Goal: Check status: Check status

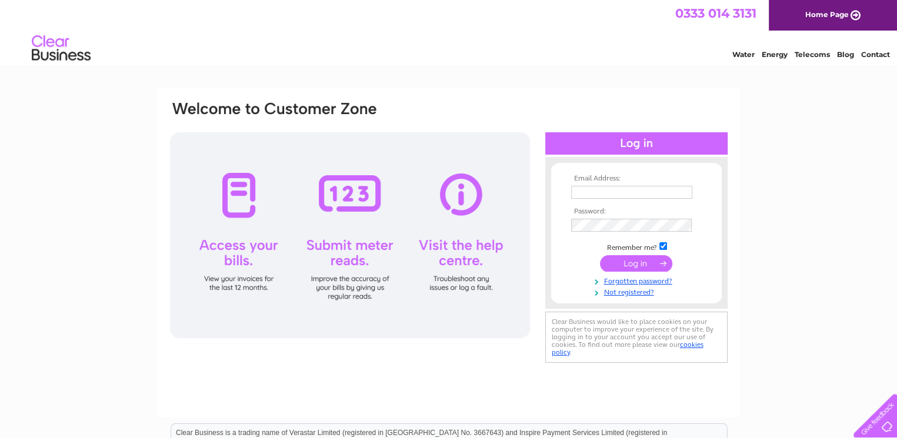
type input "[EMAIL_ADDRESS][DOMAIN_NAME]"
click at [642, 262] on input "submit" at bounding box center [636, 263] width 72 height 16
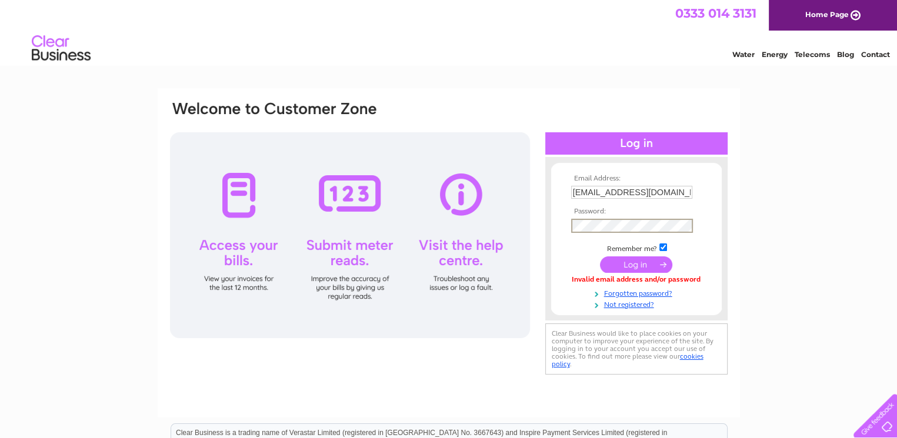
click at [544, 229] on div "Email Address: treasurerbrunstanebc@outlook.com Password:" at bounding box center [449, 239] width 560 height 278
click at [600, 256] on input "submit" at bounding box center [636, 264] width 72 height 16
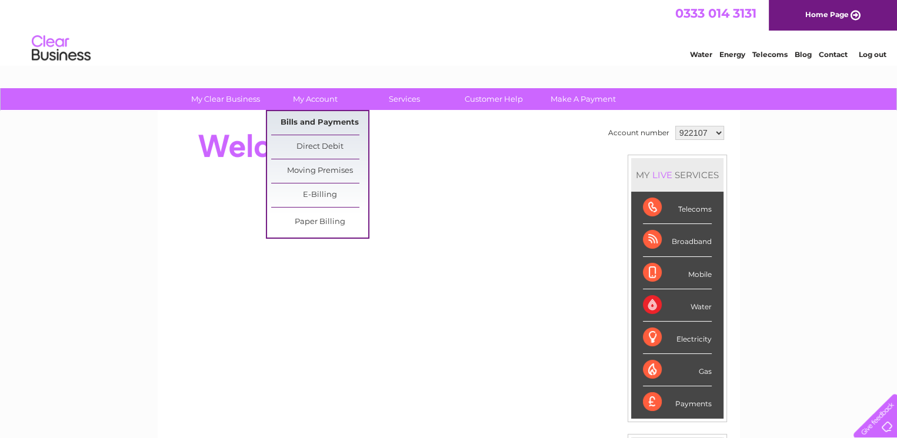
click at [317, 124] on link "Bills and Payments" at bounding box center [319, 123] width 97 height 24
